Goal: Task Accomplishment & Management: Use online tool/utility

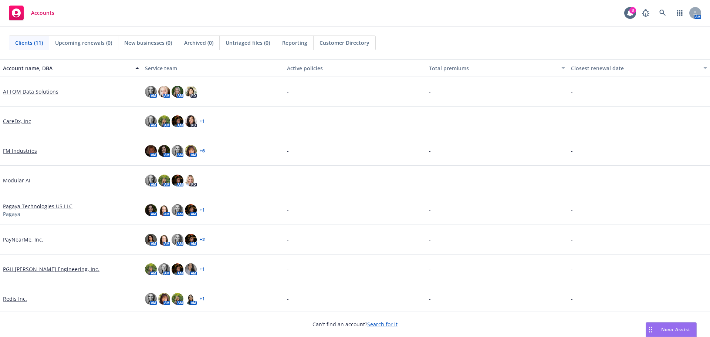
click at [10, 150] on link "FM Industries" at bounding box center [20, 151] width 34 height 8
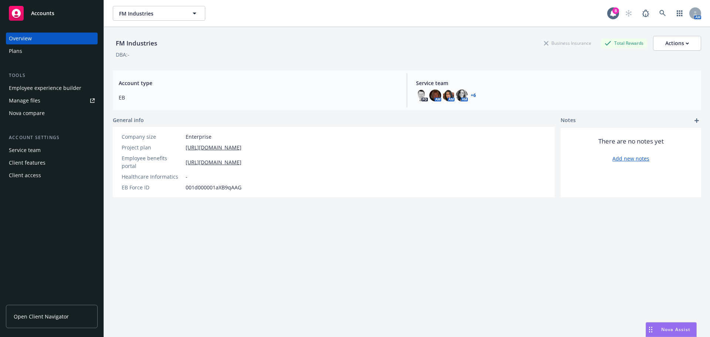
click at [28, 91] on div "Employee experience builder" at bounding box center [45, 88] width 72 height 12
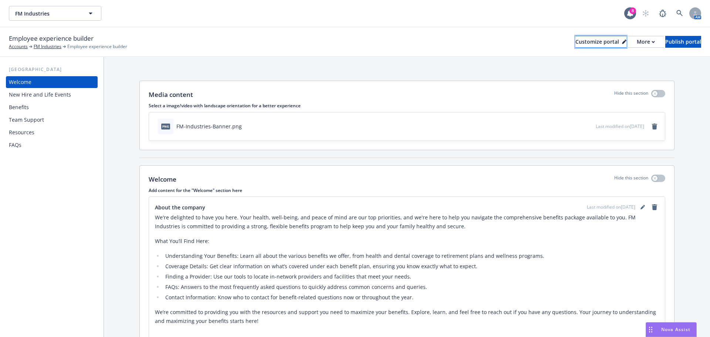
click at [575, 41] on div "Customize portal" at bounding box center [600, 41] width 51 height 11
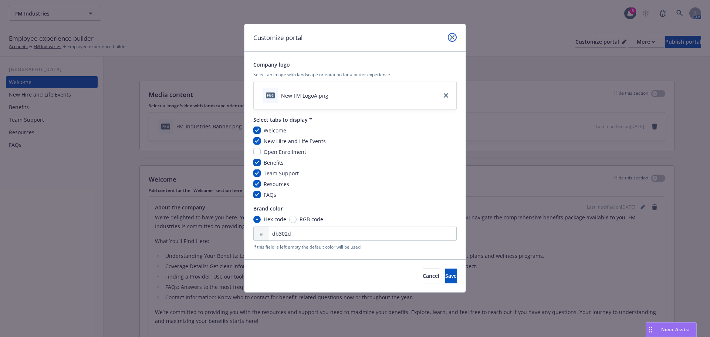
click at [451, 36] on icon "close" at bounding box center [452, 37] width 4 height 4
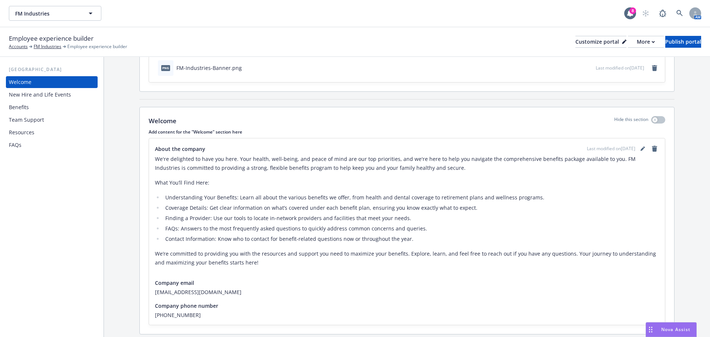
scroll to position [45, 0]
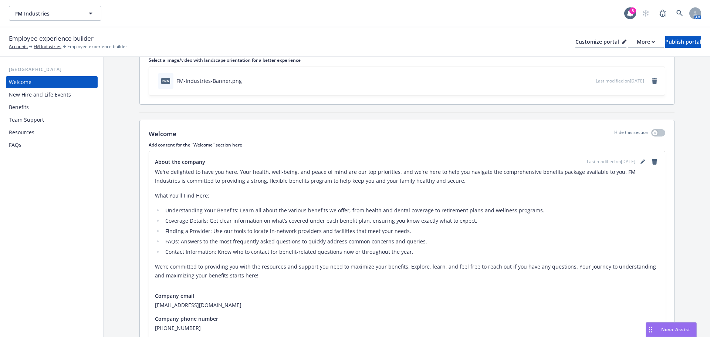
click at [41, 95] on div "New Hire and Life Events" at bounding box center [40, 95] width 62 height 12
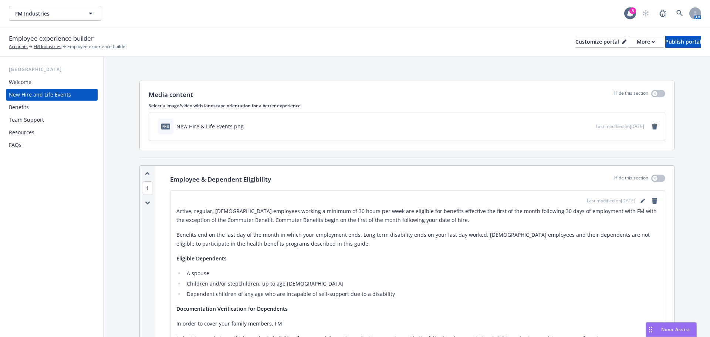
click at [29, 87] on div "Welcome" at bounding box center [20, 82] width 23 height 12
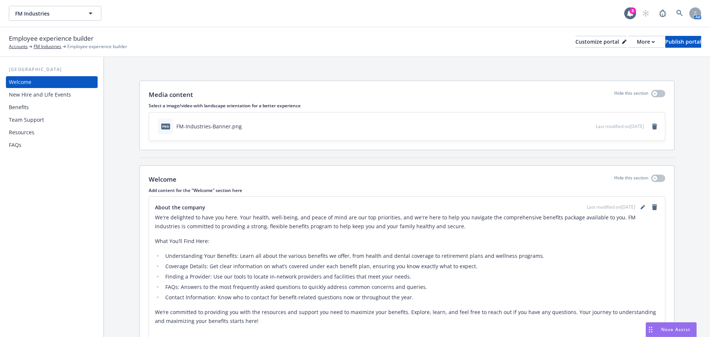
click at [35, 99] on div "New Hire and Life Events" at bounding box center [40, 95] width 62 height 12
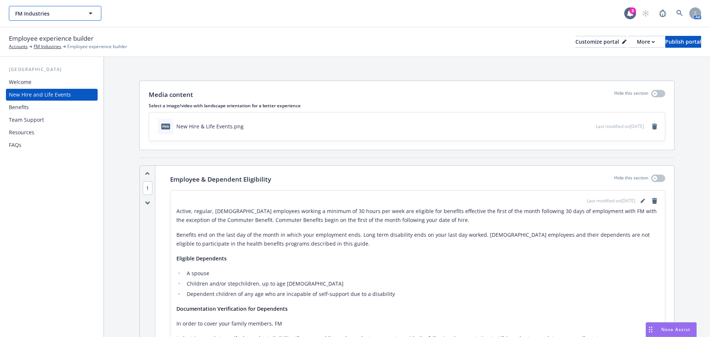
click at [90, 15] on icon "button" at bounding box center [90, 13] width 9 height 9
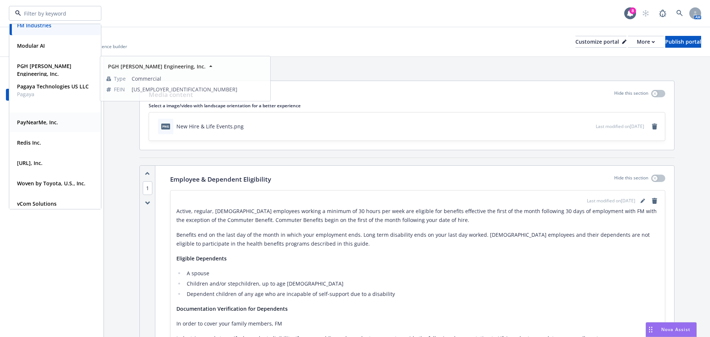
scroll to position [54, 0]
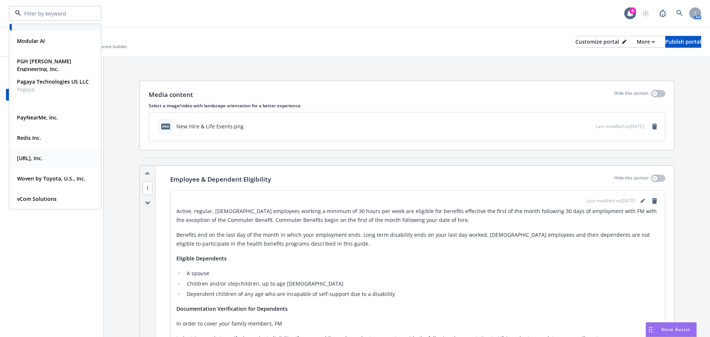
click at [68, 159] on div "[URL], Inc." at bounding box center [55, 158] width 82 height 11
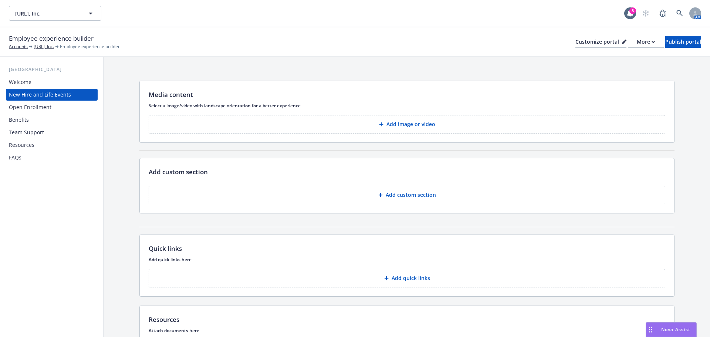
click at [124, 92] on div "Media content Select a image/video with landscape orientation for a better expe…" at bounding box center [407, 225] width 606 height 337
click at [50, 108] on div "Open Enrollment" at bounding box center [30, 107] width 43 height 12
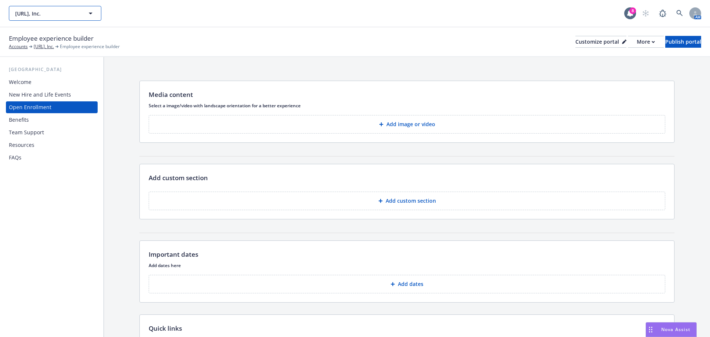
click at [81, 13] on button "[URL], Inc." at bounding box center [55, 13] width 92 height 15
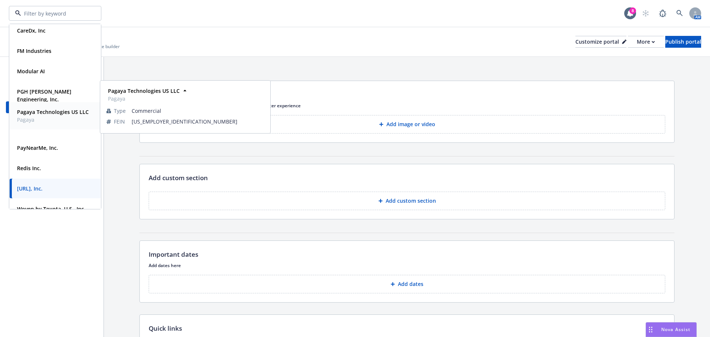
scroll to position [37, 0]
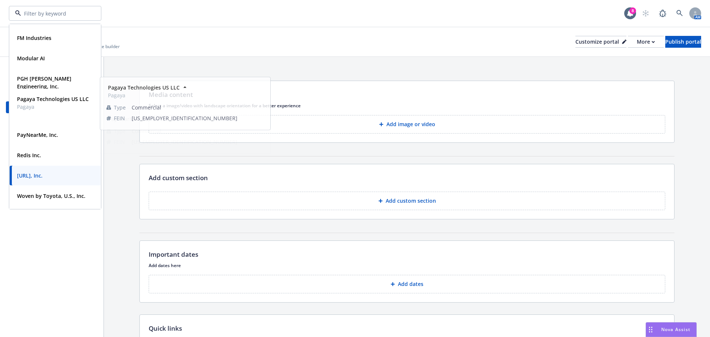
click at [131, 54] on div "Employee experience builder Accounts [URL], Inc. Employee experience builder Cu…" at bounding box center [355, 42] width 710 height 30
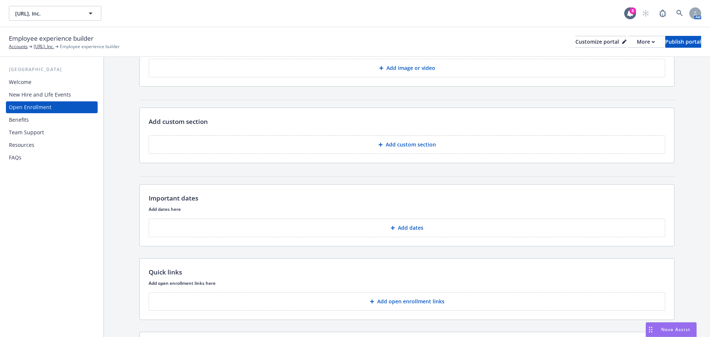
scroll to position [0, 0]
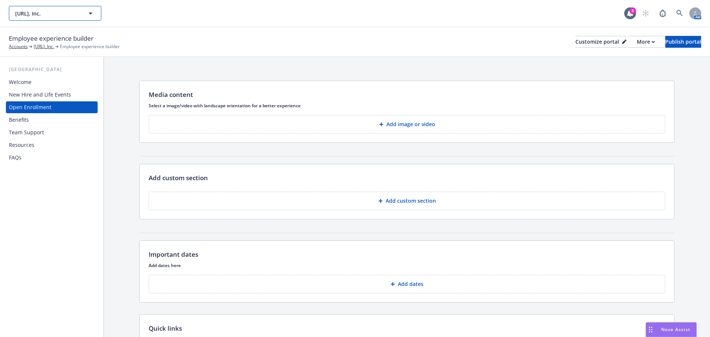
click at [87, 14] on icon "button" at bounding box center [90, 13] width 9 height 9
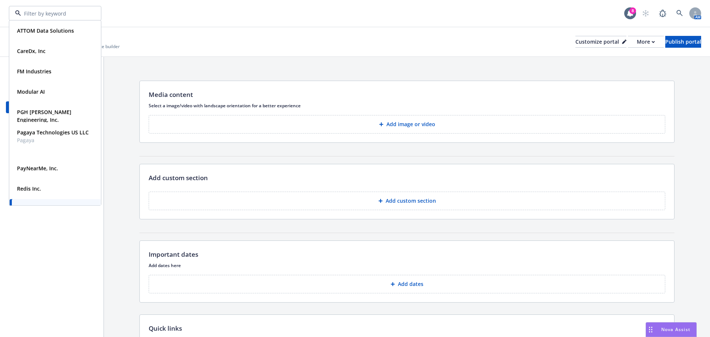
scroll to position [37, 0]
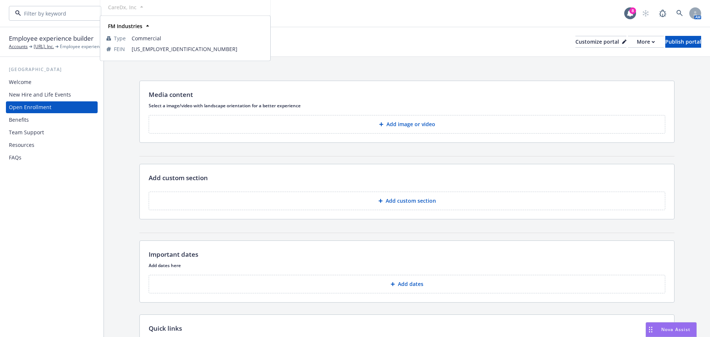
click at [65, 46] on div "FM Industries Type Commercial FEIN [US_EMPLOYER_IDENTIFICATION_NUMBER]" at bounding box center [55, 38] width 91 height 20
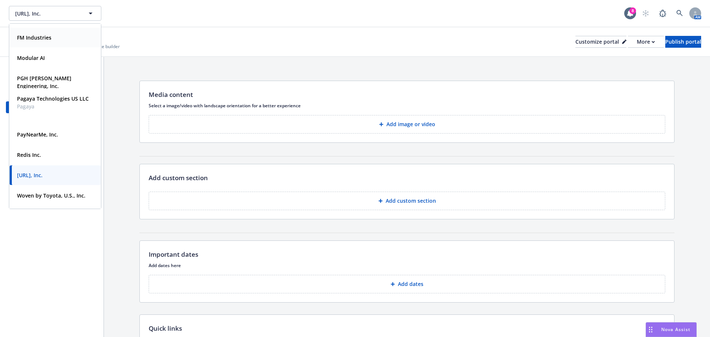
type input "FM Industries"
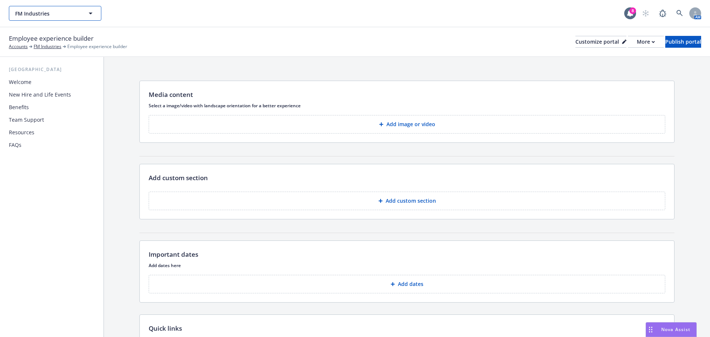
click at [82, 11] on button "FM Industries" at bounding box center [55, 13] width 92 height 15
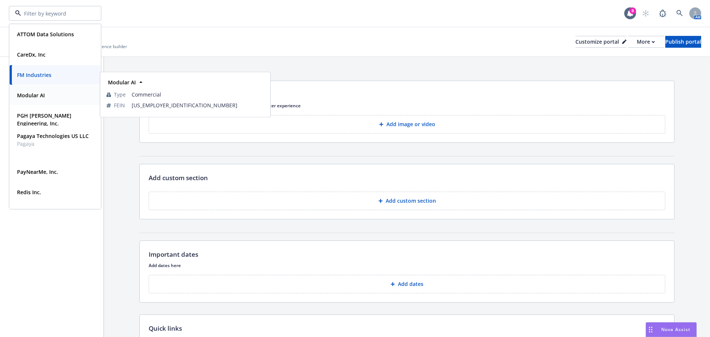
click at [74, 100] on div "Modular AI" at bounding box center [55, 95] width 82 height 11
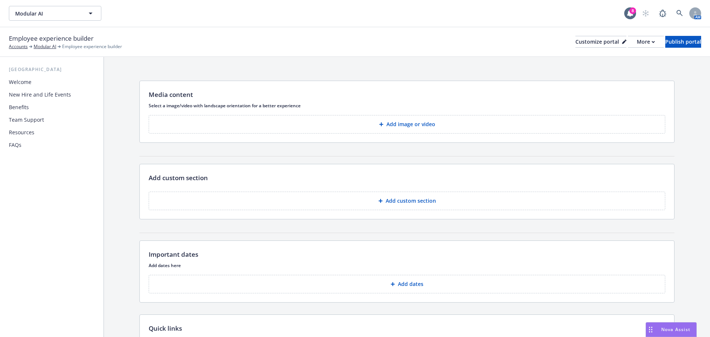
click at [176, 14] on div "Modular AI Modular AI" at bounding box center [316, 13] width 615 height 15
click at [136, 128] on div "Media content Select a image/video with landscape orientation for a better expe…" at bounding box center [407, 268] width 606 height 423
click at [185, 20] on div "Modular AI Modular AI" at bounding box center [316, 13] width 615 height 15
